Goal: Task Accomplishment & Management: Complete application form

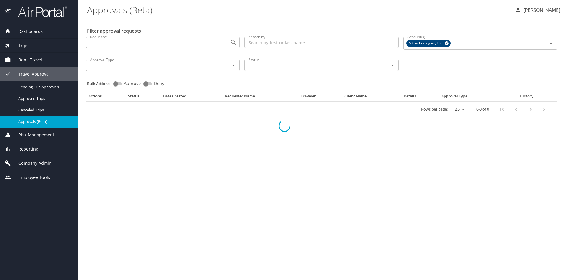
select select "US"
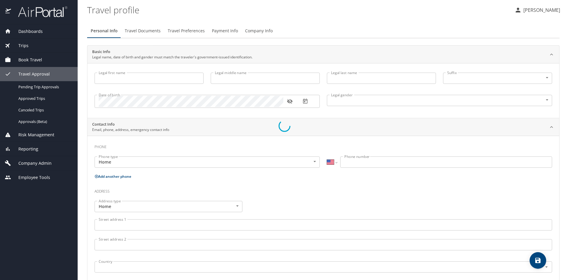
type input "[PERSON_NAME]"
type input "[DEMOGRAPHIC_DATA]"
select select "US"
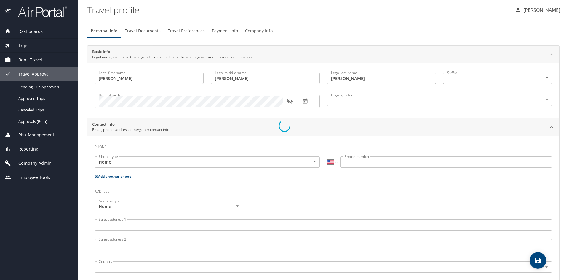
select select "US"
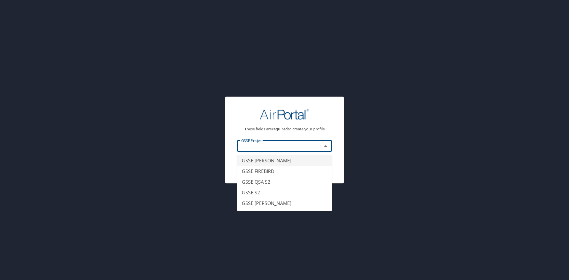
click at [312, 144] on input "text" at bounding box center [276, 146] width 74 height 8
click at [273, 179] on li "GSSE QSA S2" at bounding box center [284, 182] width 95 height 11
type input "GSSE QSA S2"
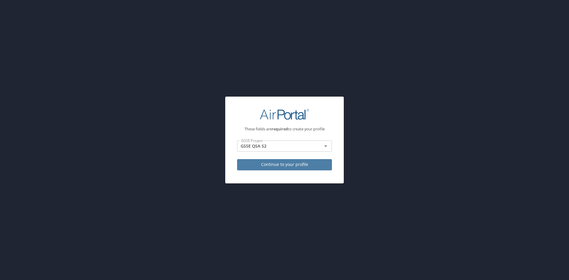
click at [287, 166] on span "Continue to your profile" at bounding box center [284, 164] width 85 height 7
select select "US"
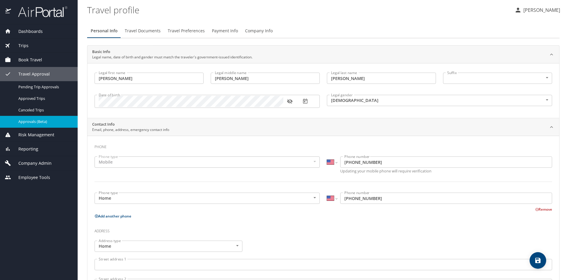
click at [41, 124] on span "Approvals (Beta)" at bounding box center [44, 122] width 52 height 6
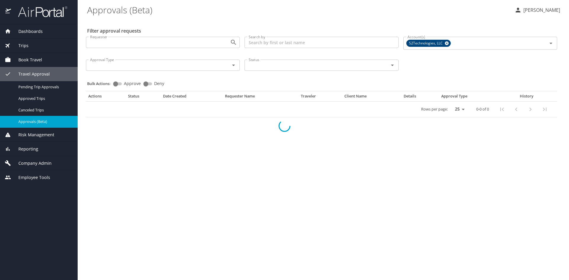
click at [41, 124] on div at bounding box center [284, 126] width 569 height 308
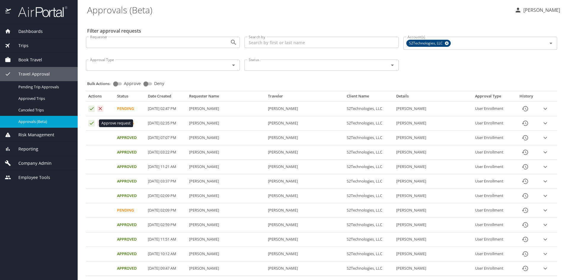
click at [91, 123] on icon "Approval table" at bounding box center [92, 123] width 6 height 6
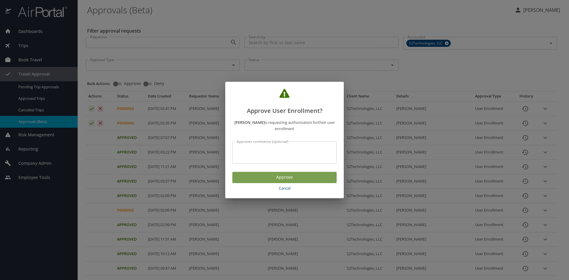
click at [285, 179] on span "Approve" at bounding box center [284, 177] width 95 height 7
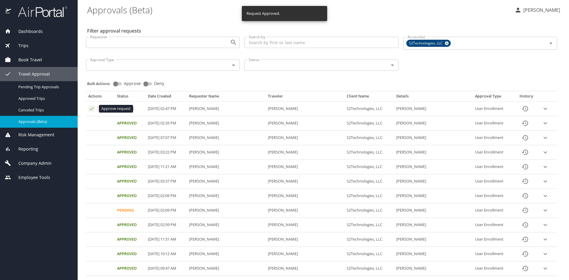
click at [91, 110] on icon "Approval table" at bounding box center [92, 108] width 4 height 3
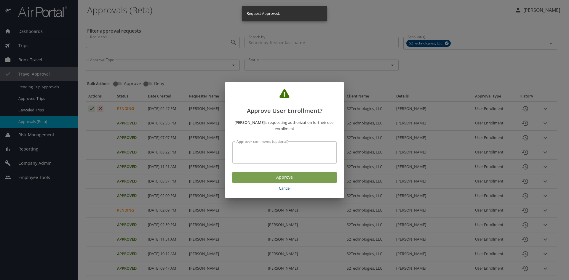
click at [307, 179] on span "Approve" at bounding box center [284, 177] width 95 height 7
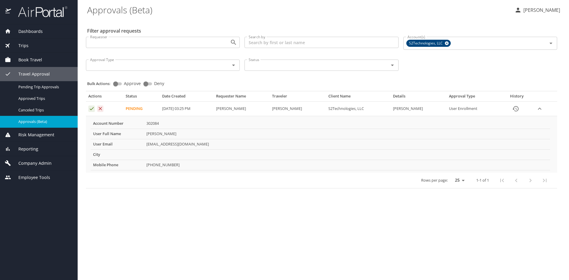
select select "US"
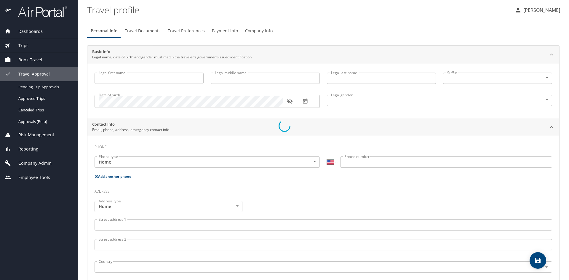
type input "[PERSON_NAME]"
type input "[DEMOGRAPHIC_DATA]"
select select "US"
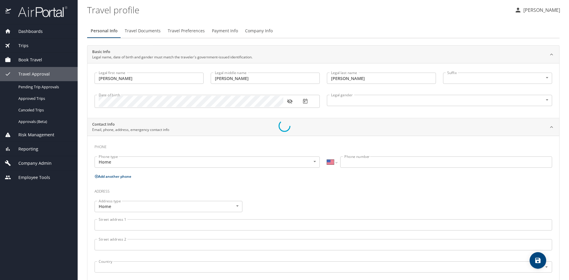
select select "US"
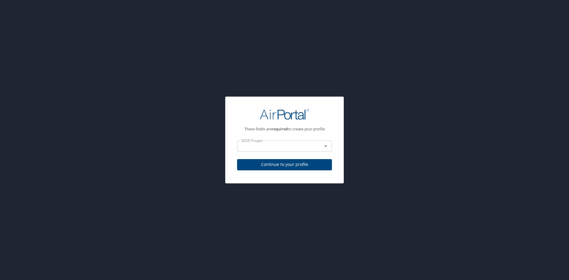
click at [247, 137] on div "GSSE Project GSSE Project" at bounding box center [285, 147] width 102 height 20
click at [251, 145] on input "text" at bounding box center [276, 146] width 74 height 8
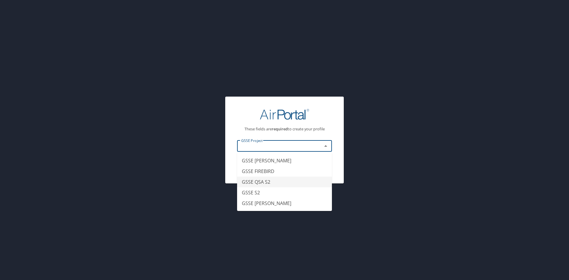
click at [265, 181] on li "GSSE QSA S2" at bounding box center [284, 182] width 95 height 11
type input "GSSE QSA S2"
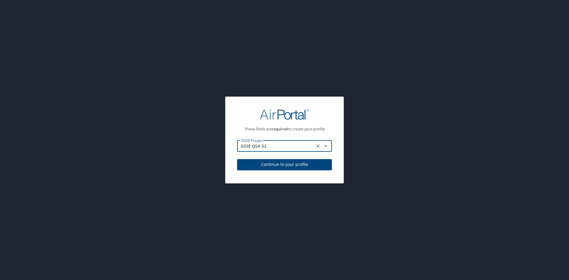
click at [286, 163] on span "Continue to your profile" at bounding box center [284, 164] width 85 height 7
select select "US"
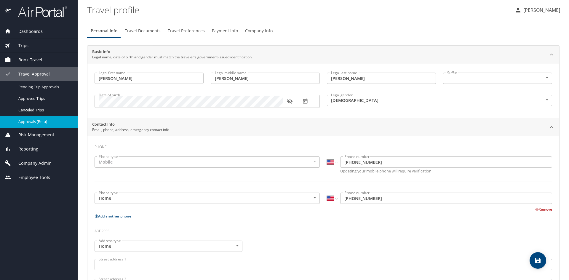
click at [39, 123] on span "Approvals (Beta)" at bounding box center [44, 122] width 52 height 6
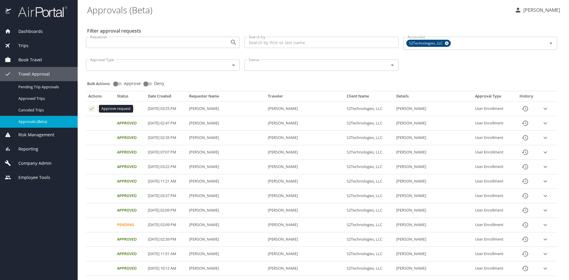
click at [92, 109] on icon "Approval table" at bounding box center [92, 108] width 4 height 3
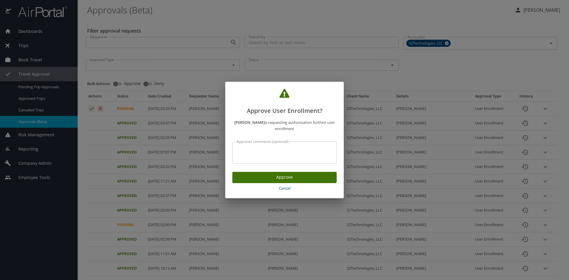
click at [276, 178] on span "Approve" at bounding box center [284, 177] width 95 height 7
